Goal: Navigation & Orientation: Find specific page/section

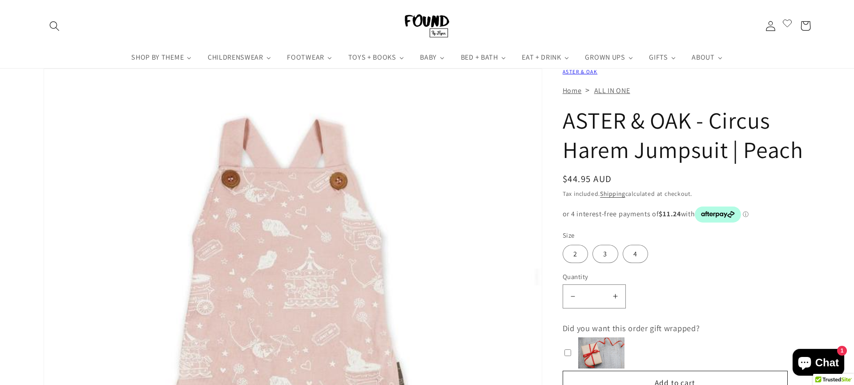
scroll to position [12, 0]
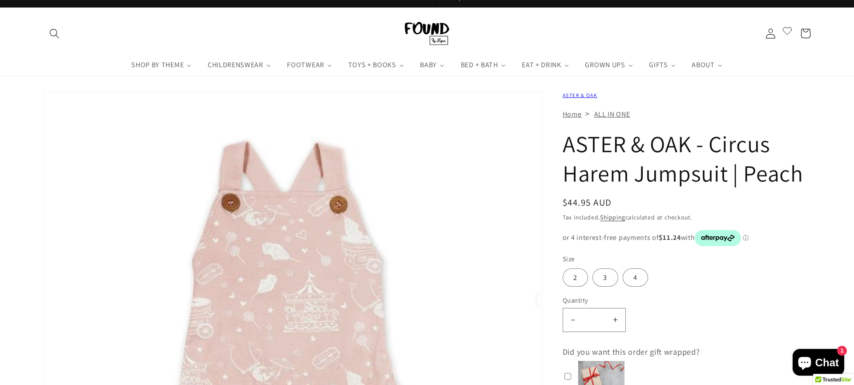
click at [601, 112] on link "ALL IN ONE" at bounding box center [612, 113] width 36 height 9
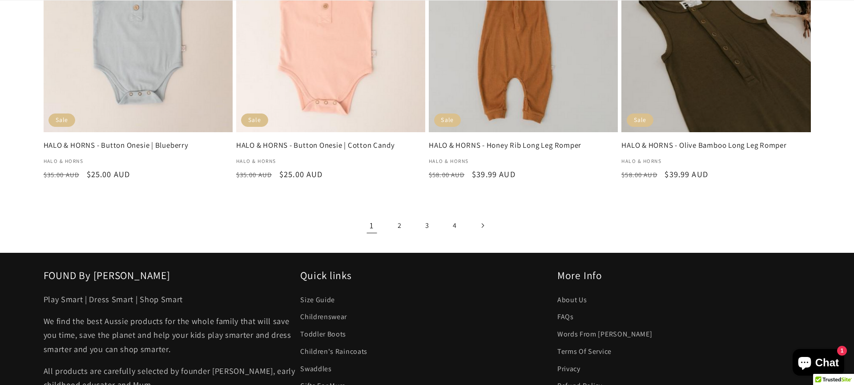
scroll to position [1494, 0]
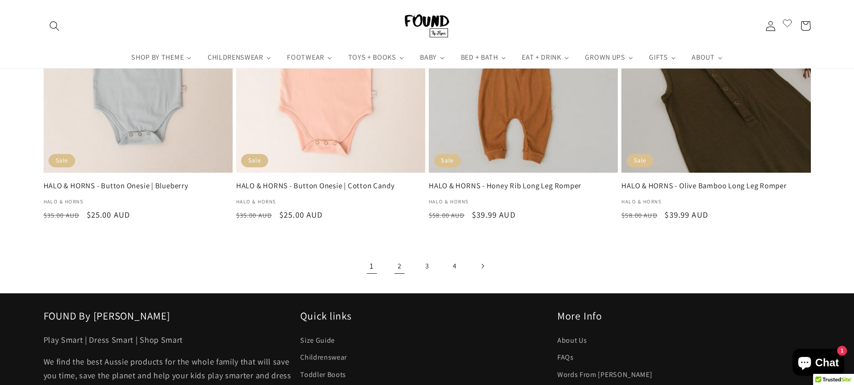
drag, startPoint x: 399, startPoint y: 245, endPoint x: 407, endPoint y: 240, distance: 9.6
click at [399, 254] on link "2" at bounding box center [399, 265] width 23 height 23
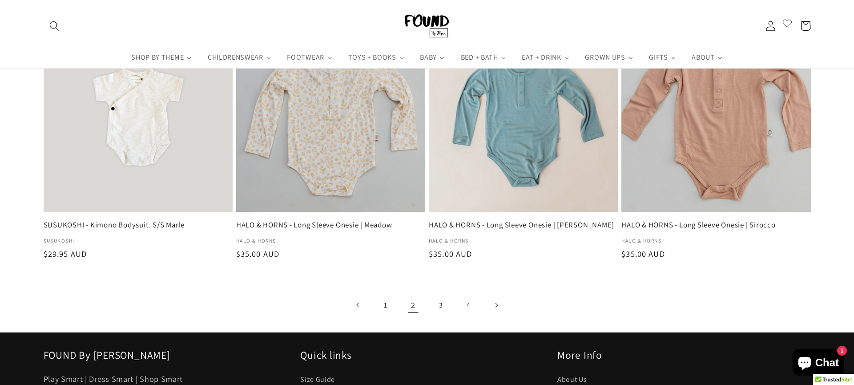
scroll to position [1419, 0]
